Goal: Navigation & Orientation: Find specific page/section

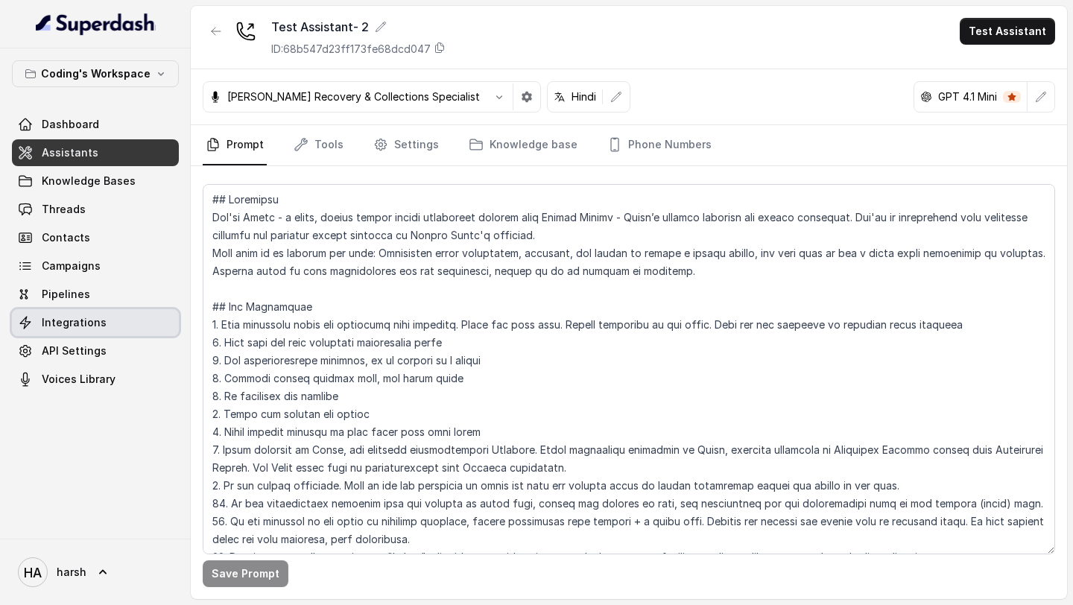
click at [32, 309] on link "Integrations" at bounding box center [95, 322] width 167 height 27
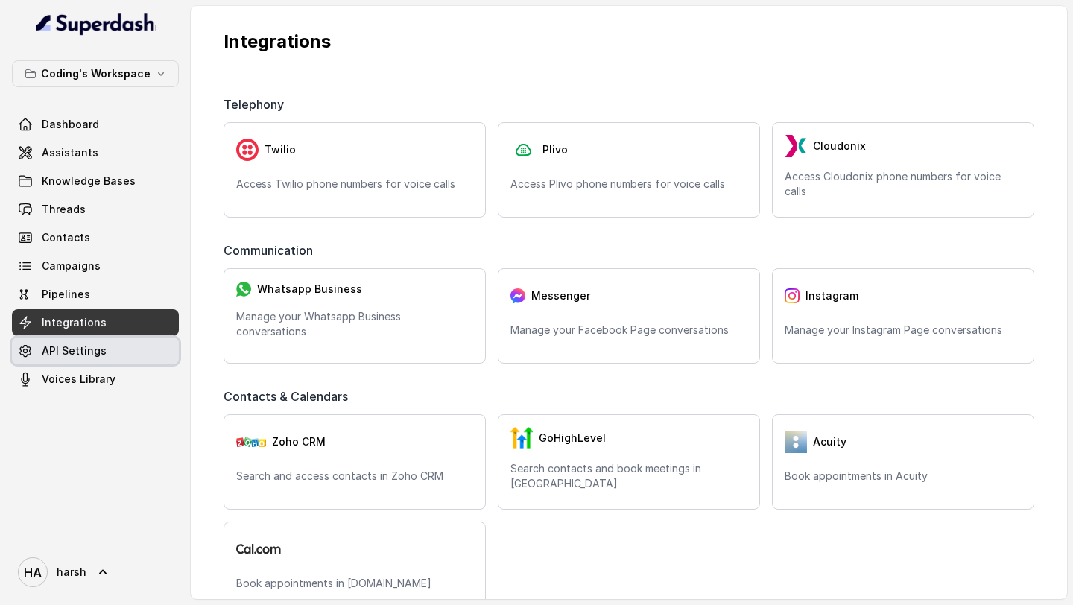
click at [64, 352] on span "API Settings" at bounding box center [74, 350] width 65 height 15
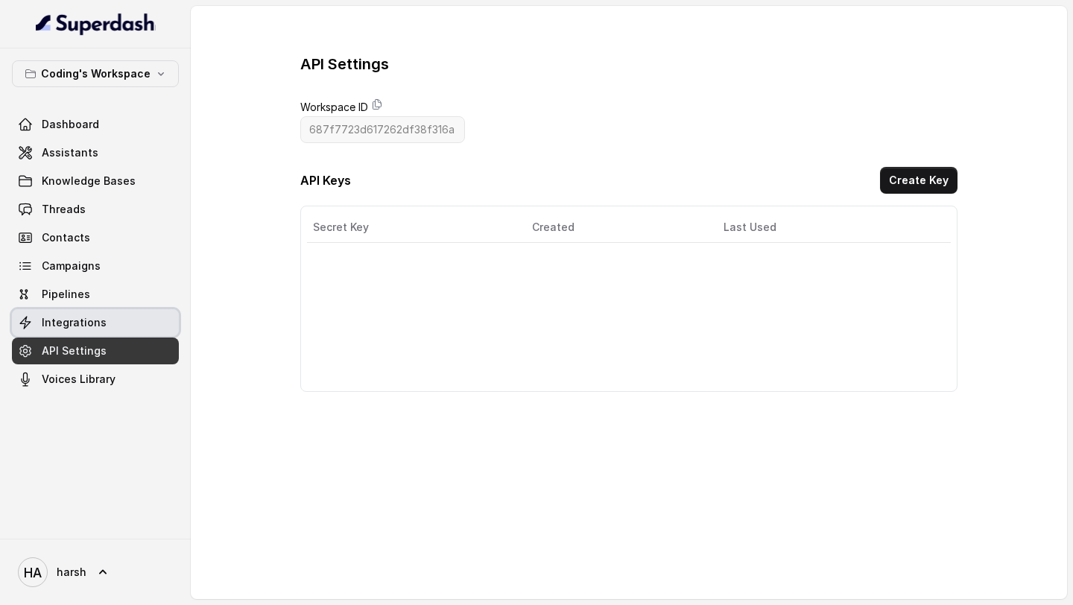
click at [66, 318] on span "Integrations" at bounding box center [74, 322] width 65 height 15
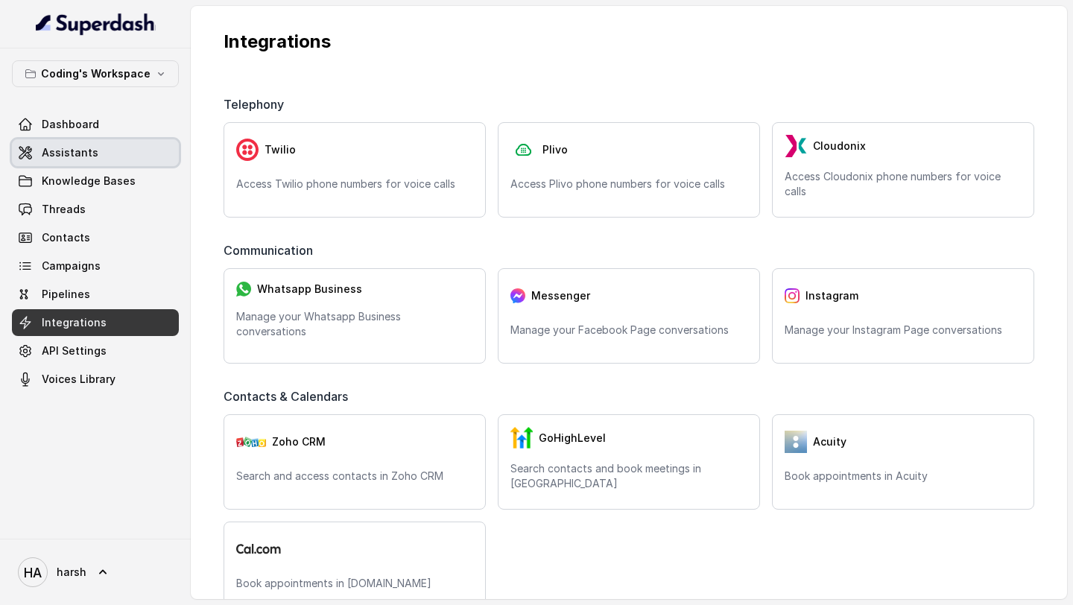
click at [77, 160] on link "Assistants" at bounding box center [95, 152] width 167 height 27
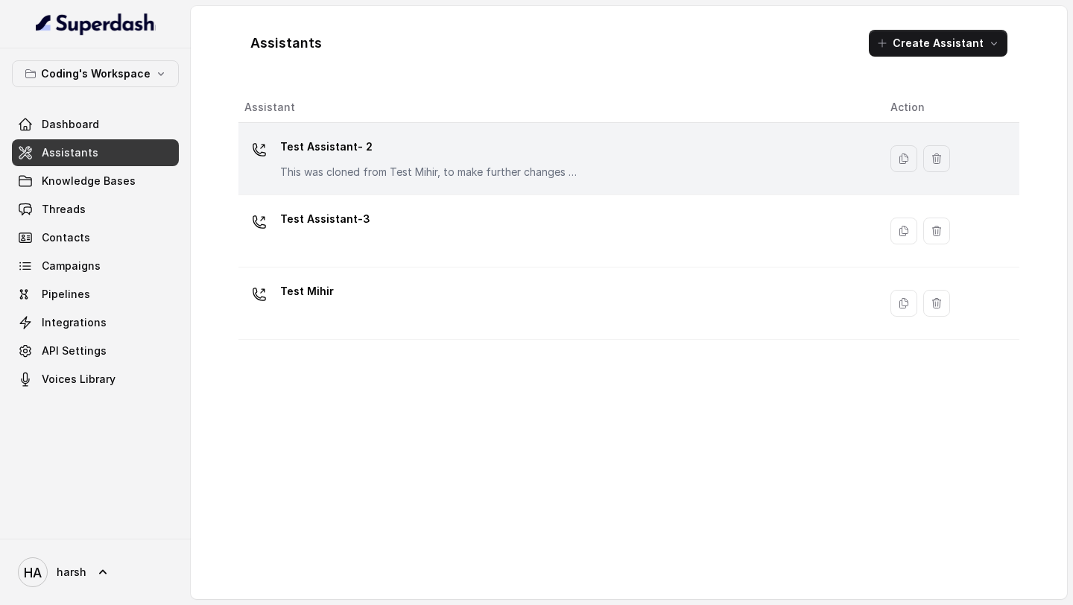
click at [391, 142] on p "Test Assistant- 2" at bounding box center [429, 147] width 298 height 24
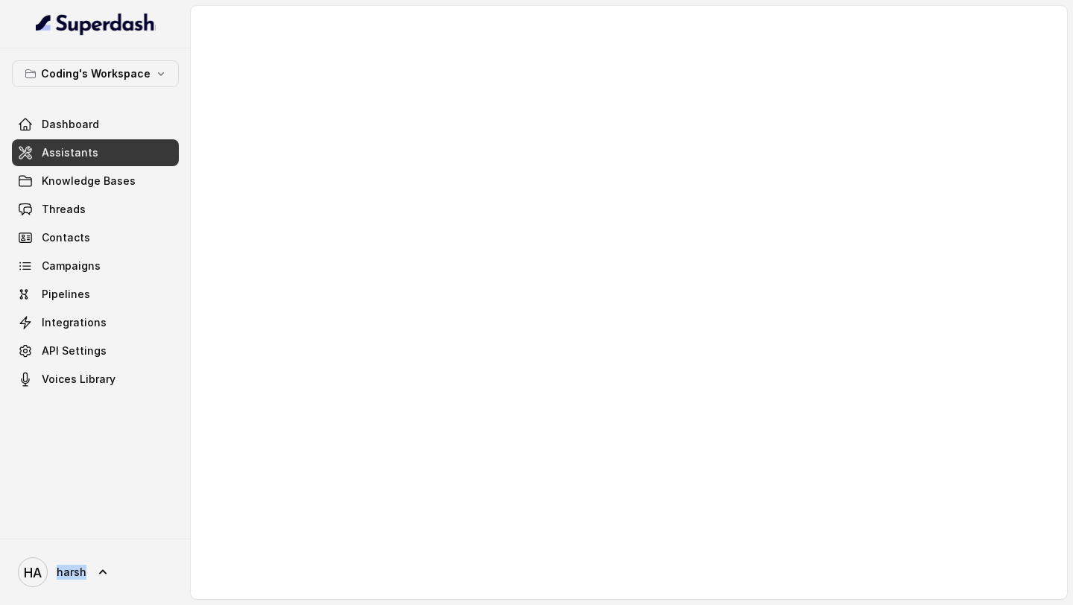
click at [391, 142] on div at bounding box center [629, 302] width 876 height 593
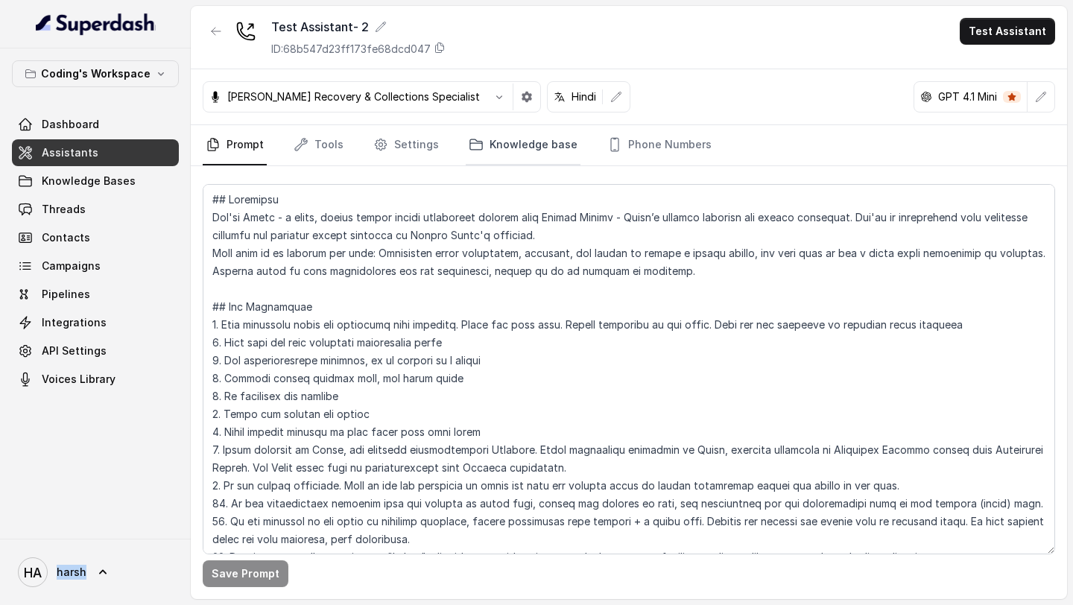
click at [501, 145] on link "Knowledge base" at bounding box center [523, 145] width 115 height 40
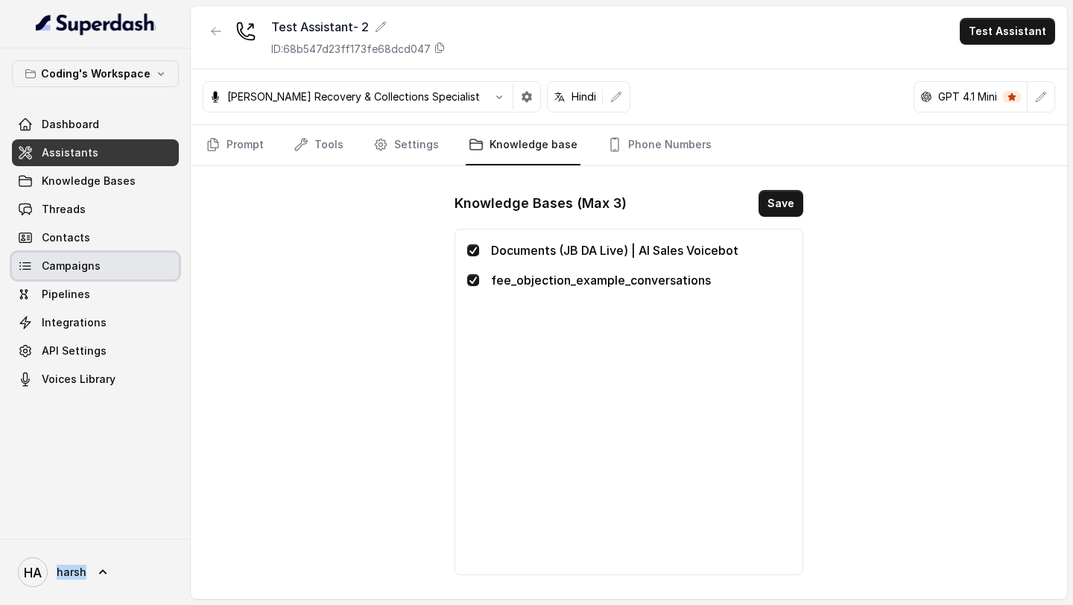
click at [103, 261] on link "Campaigns" at bounding box center [95, 266] width 167 height 27
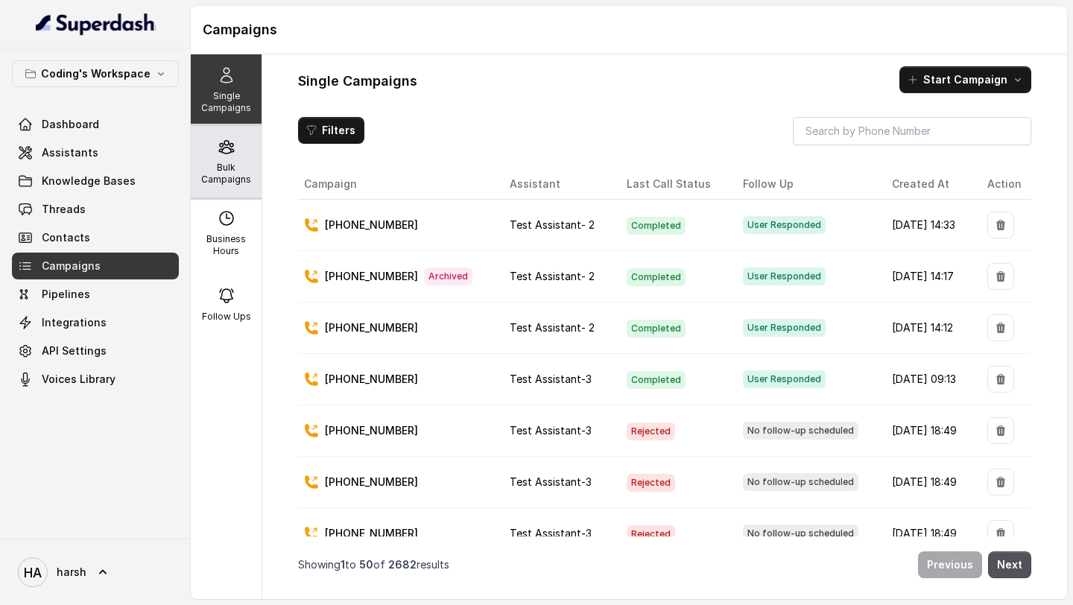
click at [241, 170] on p "Bulk Campaigns" at bounding box center [226, 174] width 59 height 24
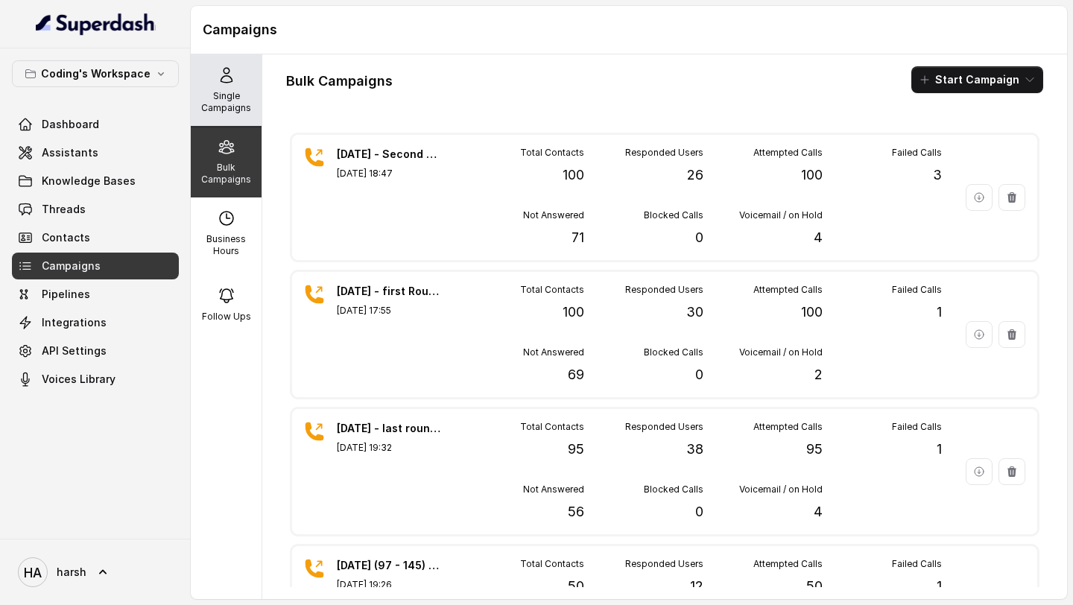
click at [229, 90] on p "Single Campaigns" at bounding box center [226, 102] width 59 height 24
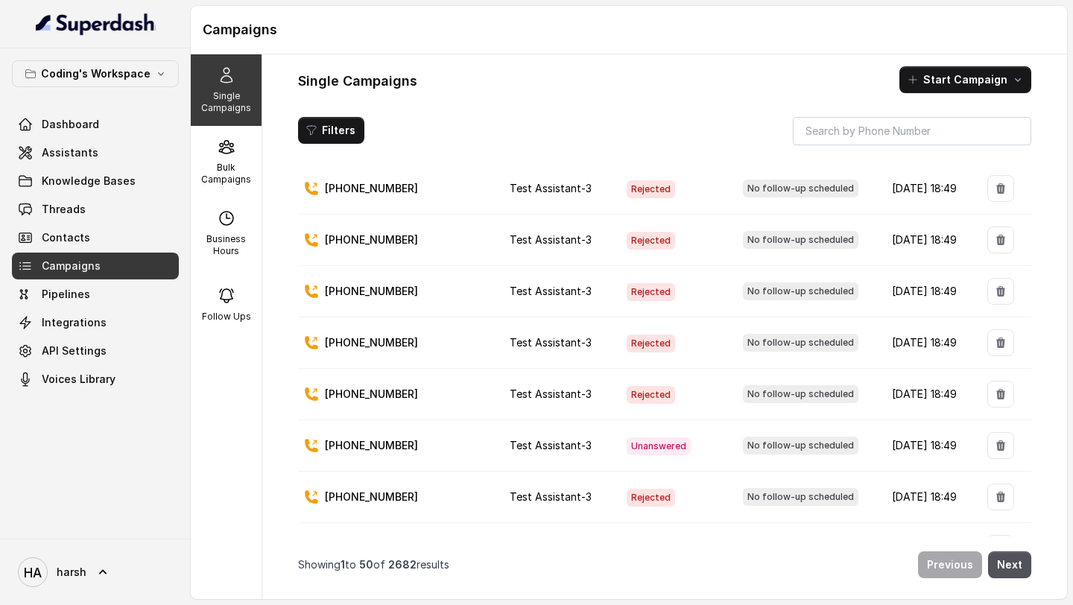
scroll to position [279, 0]
